Goal: Transaction & Acquisition: Book appointment/travel/reservation

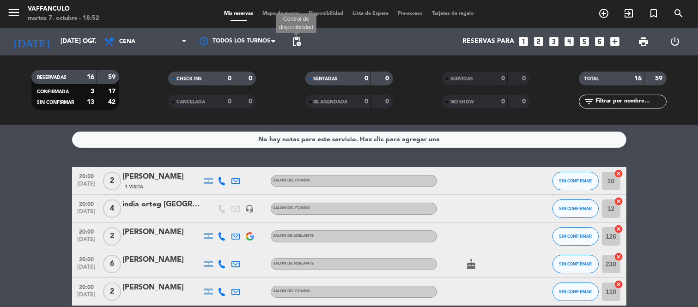
click at [297, 43] on span "pending_actions" at bounding box center [296, 41] width 11 height 11
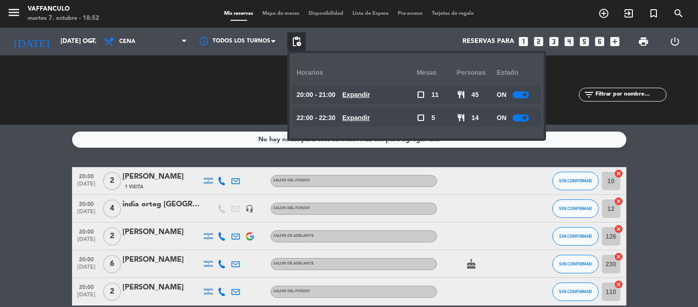
click at [297, 43] on span "pending_actions" at bounding box center [296, 41] width 11 height 11
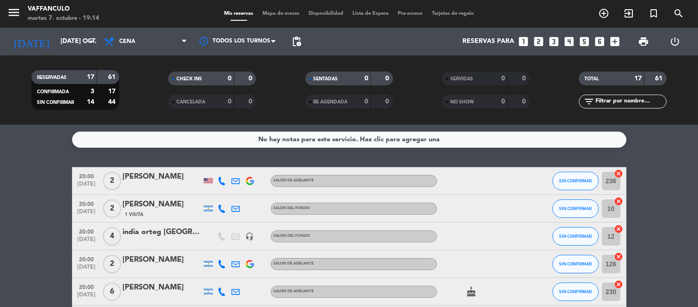
click at [535, 41] on icon "looks_two" at bounding box center [539, 42] width 12 height 12
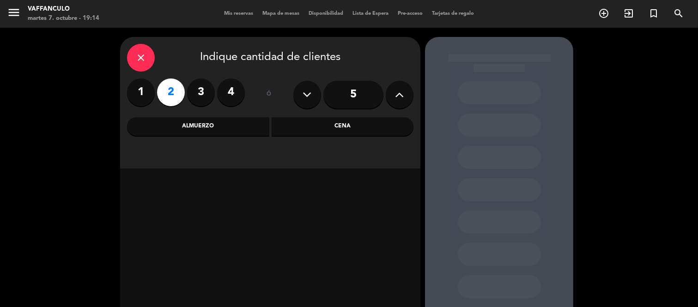
click at [335, 126] on div "Cena" at bounding box center [343, 126] width 142 height 18
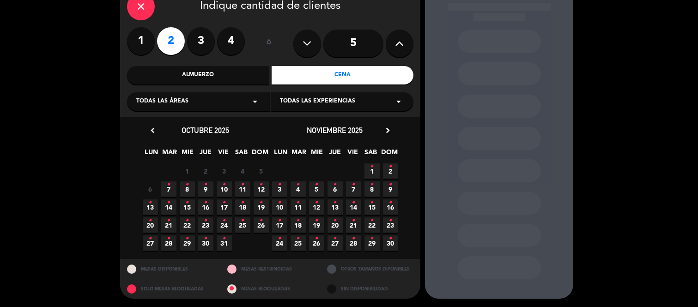
scroll to position [52, 0]
click at [188, 188] on icon "•" at bounding box center [187, 184] width 3 height 15
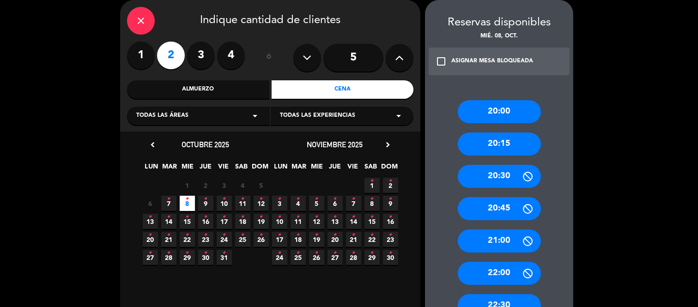
click at [497, 116] on div "20:00" at bounding box center [499, 111] width 83 height 23
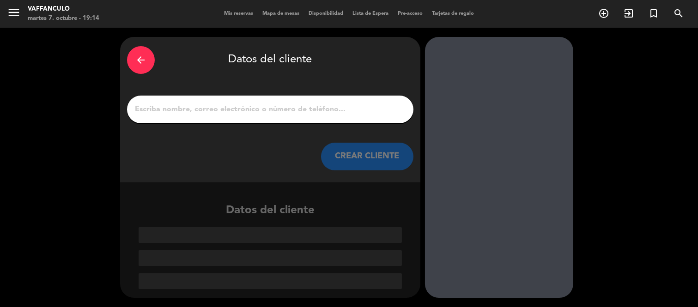
scroll to position [0, 0]
click at [267, 118] on div at bounding box center [270, 110] width 287 height 28
click at [266, 108] on input "1" at bounding box center [270, 109] width 273 height 13
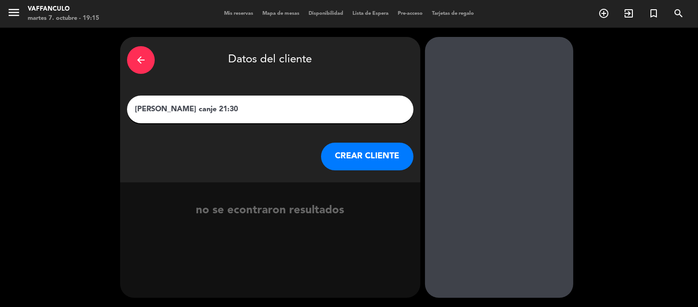
type input "[PERSON_NAME] canje 21:30"
click at [357, 154] on button "CREAR CLIENTE" at bounding box center [367, 157] width 92 height 28
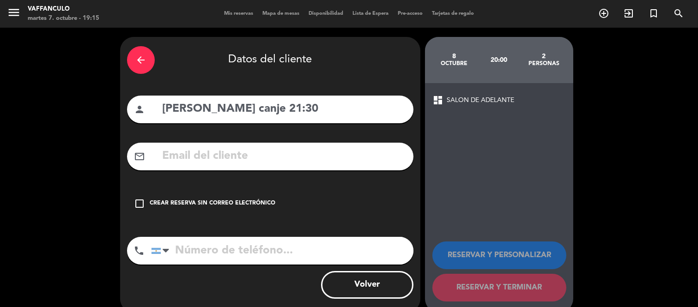
click at [142, 205] on icon "check_box_outline_blank" at bounding box center [139, 203] width 11 height 11
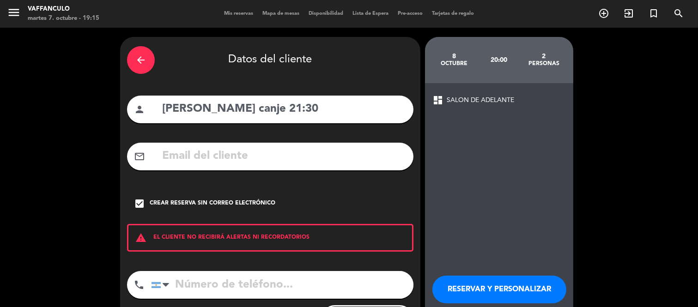
click at [490, 289] on button "RESERVAR Y PERSONALIZAR" at bounding box center [500, 290] width 134 height 28
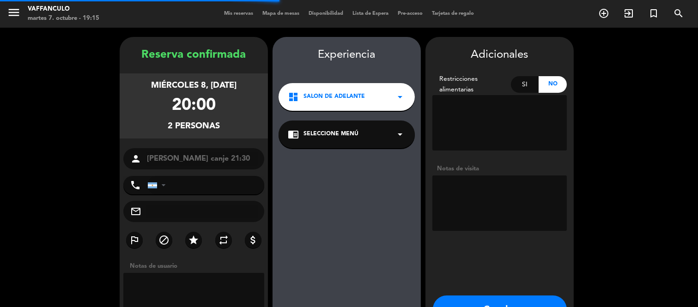
scroll to position [37, 0]
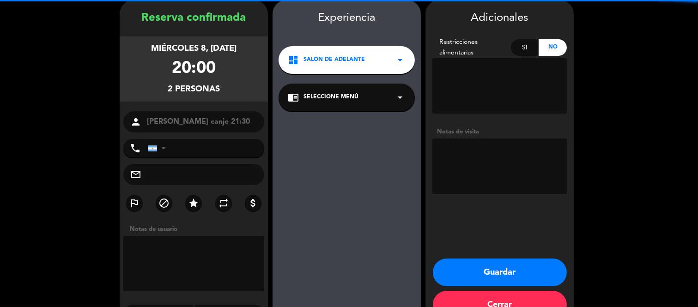
click at [394, 62] on div "dashboard SALON DE ADELANTE arrow_drop_down" at bounding box center [347, 60] width 136 height 28
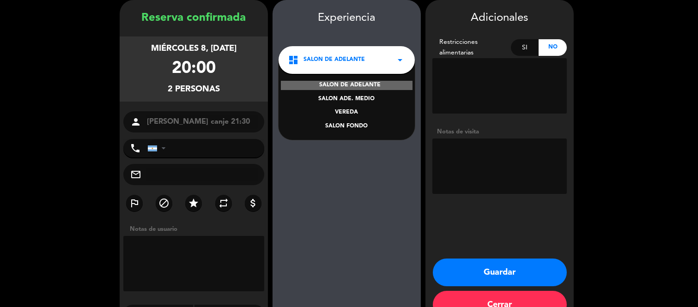
click at [363, 123] on div "SALON FONDO" at bounding box center [347, 126] width 118 height 9
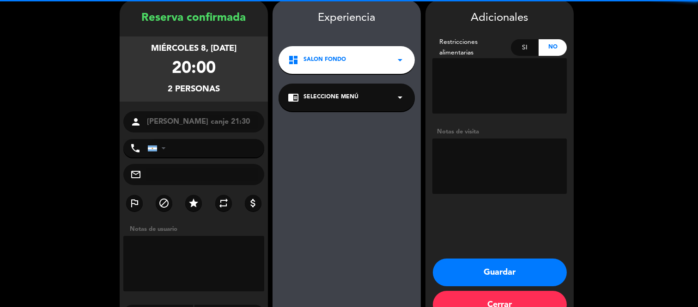
click at [364, 96] on div "chrome_reader_mode Seleccione Menú arrow_drop_down" at bounding box center [347, 98] width 136 height 28
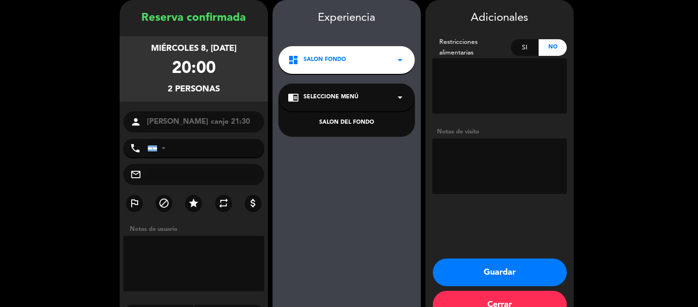
click at [364, 123] on div "SALON DEL FONDO" at bounding box center [347, 122] width 118 height 9
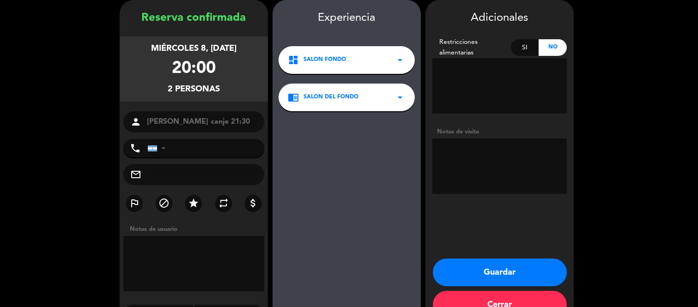
click at [510, 266] on button "Guardar" at bounding box center [500, 273] width 134 height 28
